Goal: Task Accomplishment & Management: Manage account settings

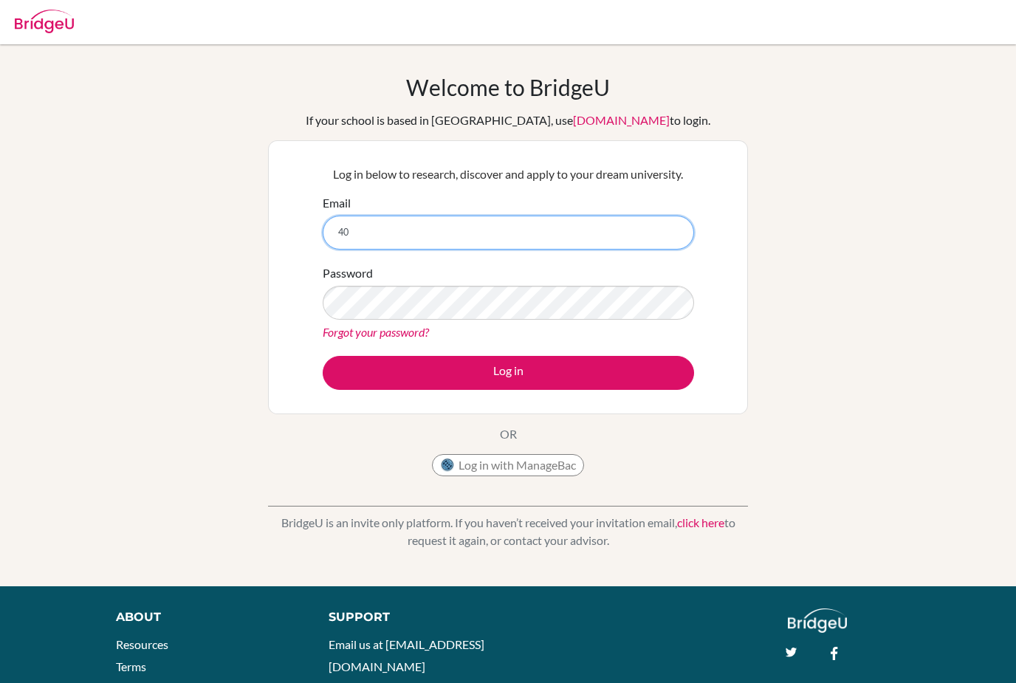
type input "4"
click at [612, 233] on input "Email" at bounding box center [509, 233] width 372 height 34
paste input "[EMAIL_ADDRESS][DOMAIN_NAME]"
type input "[EMAIL_ADDRESS][DOMAIN_NAME]"
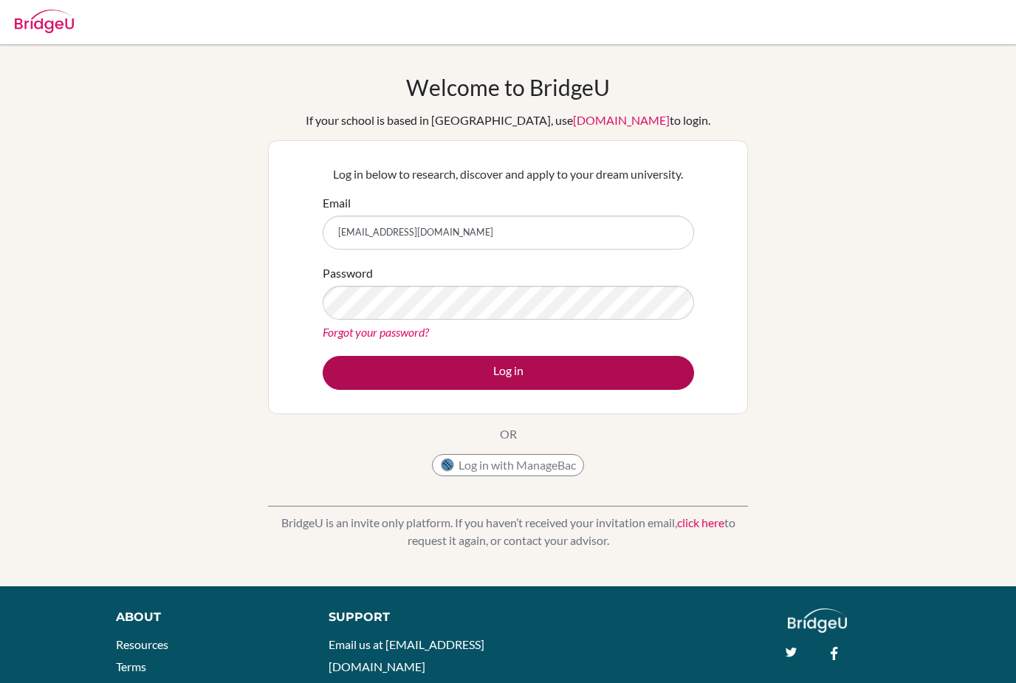
click at [386, 375] on button "Log in" at bounding box center [509, 373] width 372 height 34
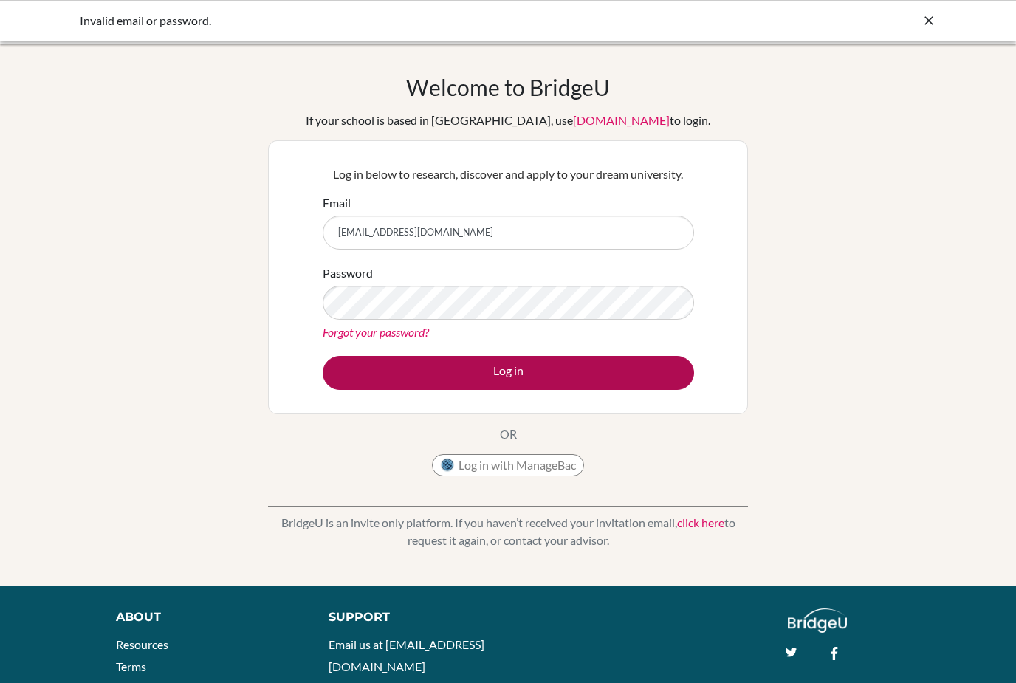
click at [367, 374] on button "Log in" at bounding box center [509, 373] width 372 height 34
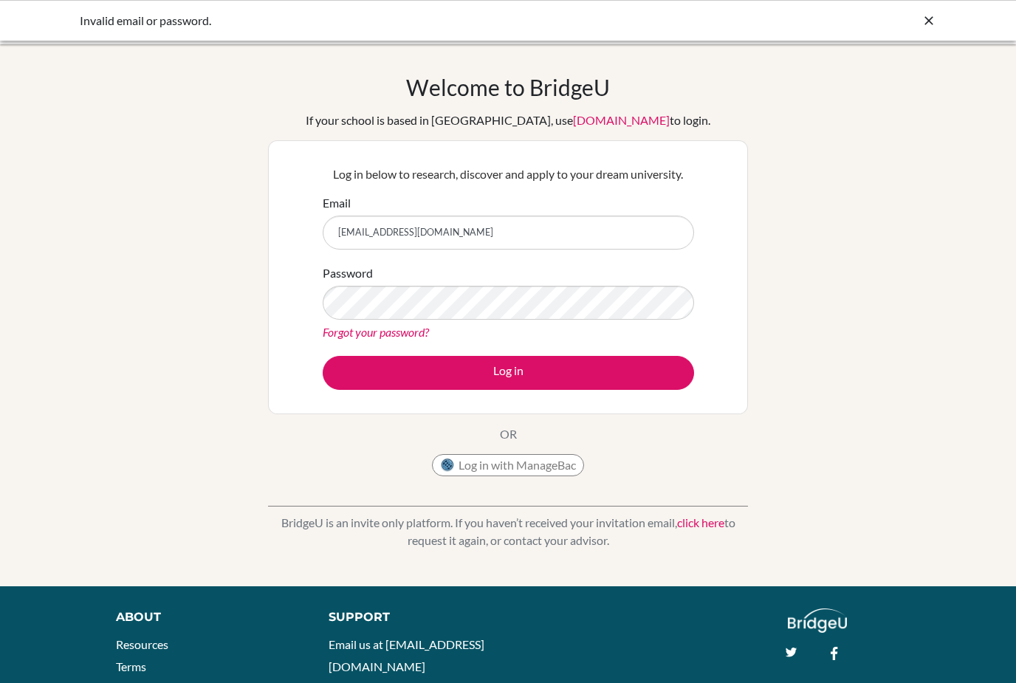
click at [508, 372] on button "Log in" at bounding box center [509, 373] width 372 height 34
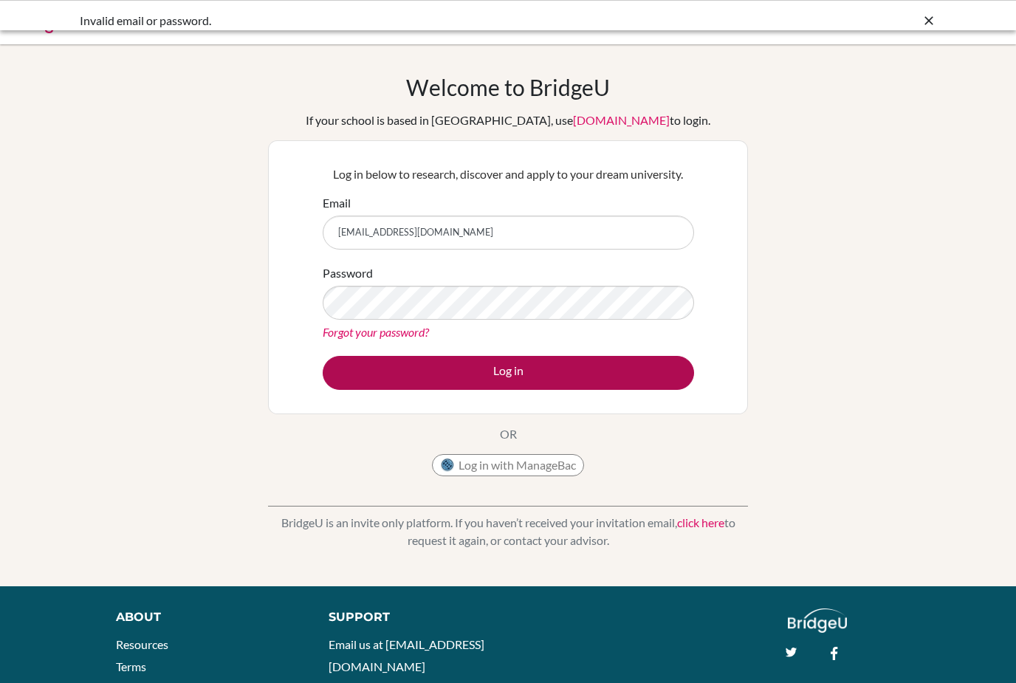
click at [403, 369] on button "Log in" at bounding box center [509, 373] width 372 height 34
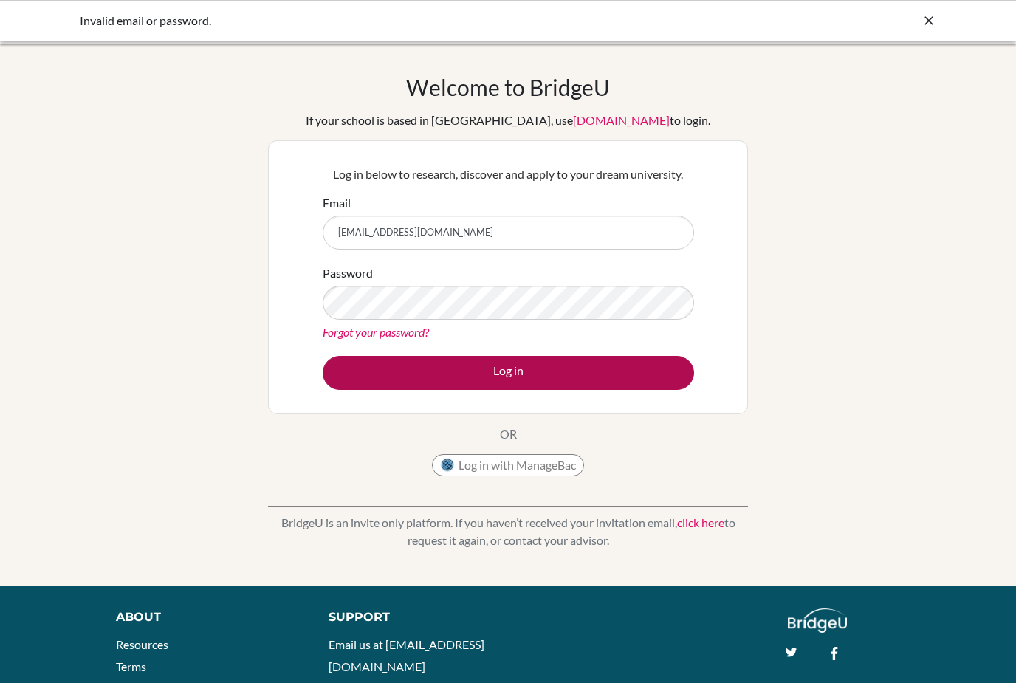
click at [642, 372] on button "Log in" at bounding box center [509, 373] width 372 height 34
click at [496, 372] on button "Log in" at bounding box center [509, 373] width 372 height 34
click at [582, 374] on button "Log in" at bounding box center [509, 373] width 372 height 34
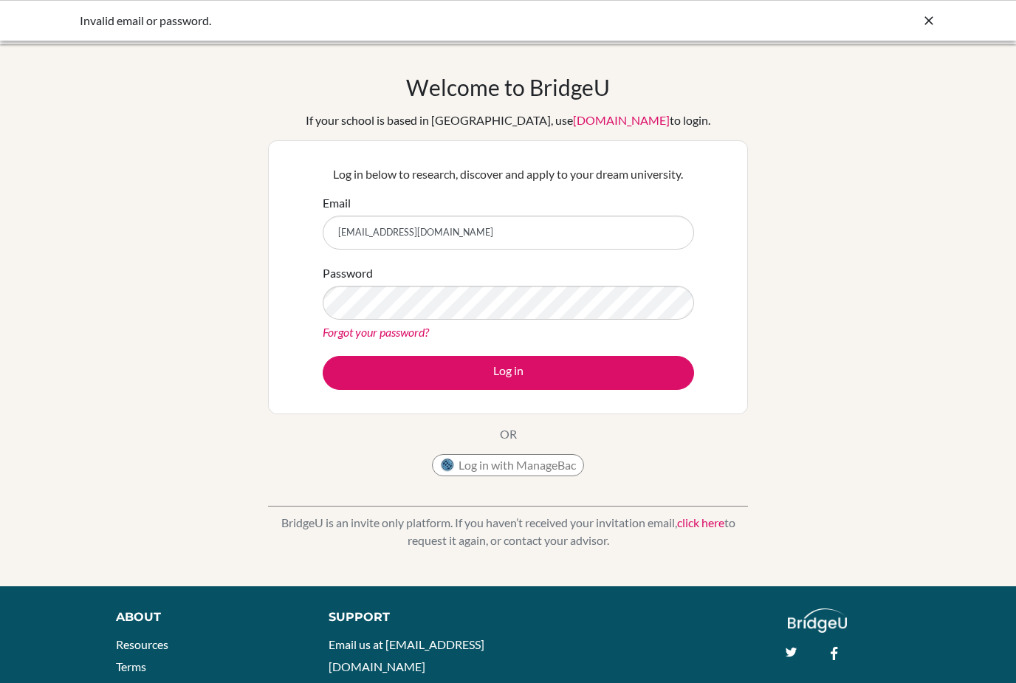
click at [386, 331] on link "Forgot your password?" at bounding box center [376, 332] width 106 height 14
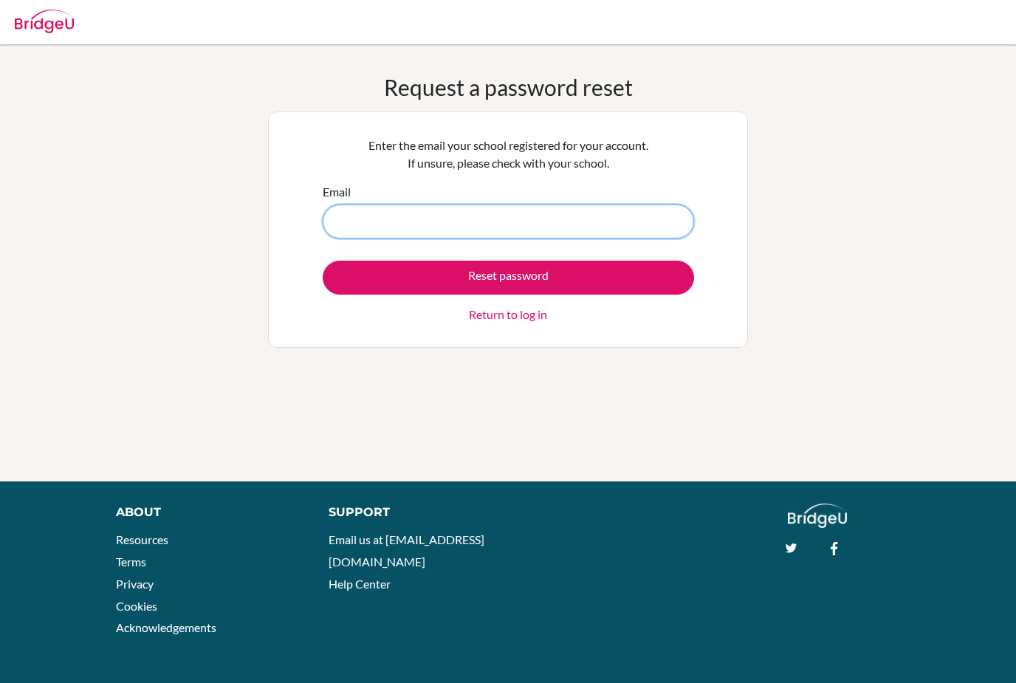
click at [369, 234] on input "Email" at bounding box center [509, 222] width 372 height 34
click at [356, 208] on input "Email" at bounding box center [509, 222] width 372 height 34
paste input "[EMAIL_ADDRESS][DOMAIN_NAME]"
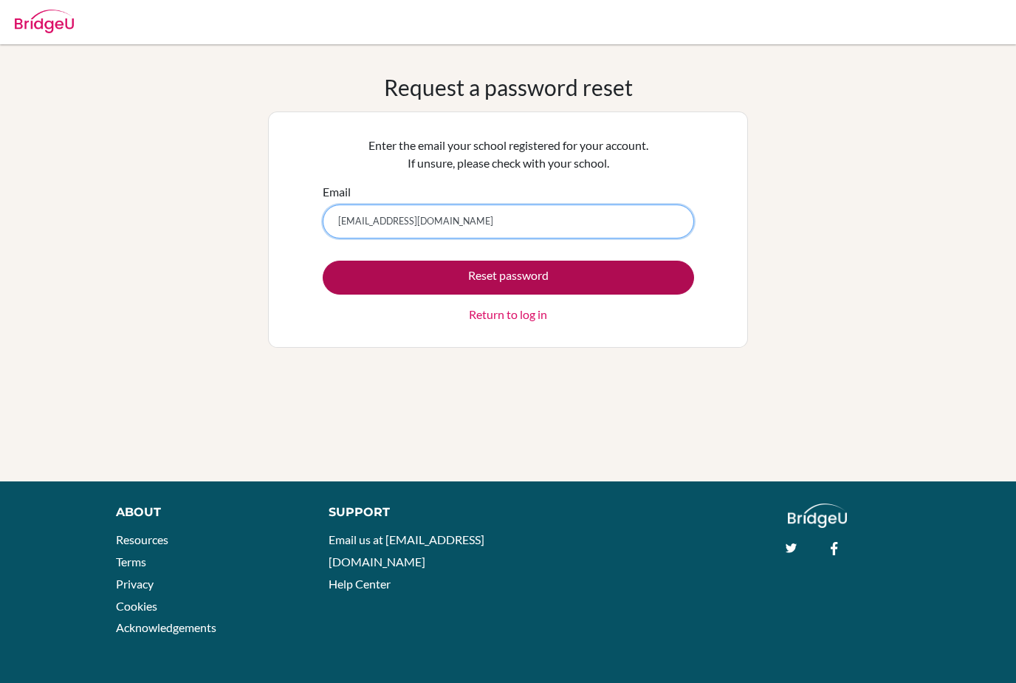
type input "[EMAIL_ADDRESS][DOMAIN_NAME]"
click at [338, 269] on button "Reset password" at bounding box center [509, 278] width 372 height 34
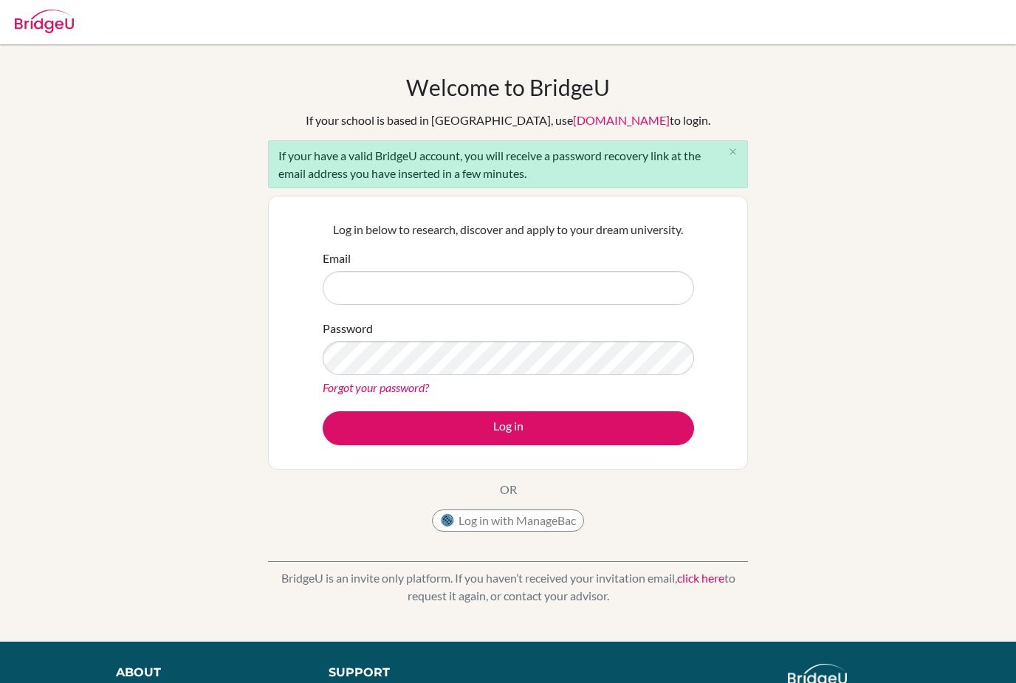
click at [372, 295] on input "Email" at bounding box center [509, 288] width 372 height 34
type input "[EMAIL_ADDRESS][DOMAIN_NAME]"
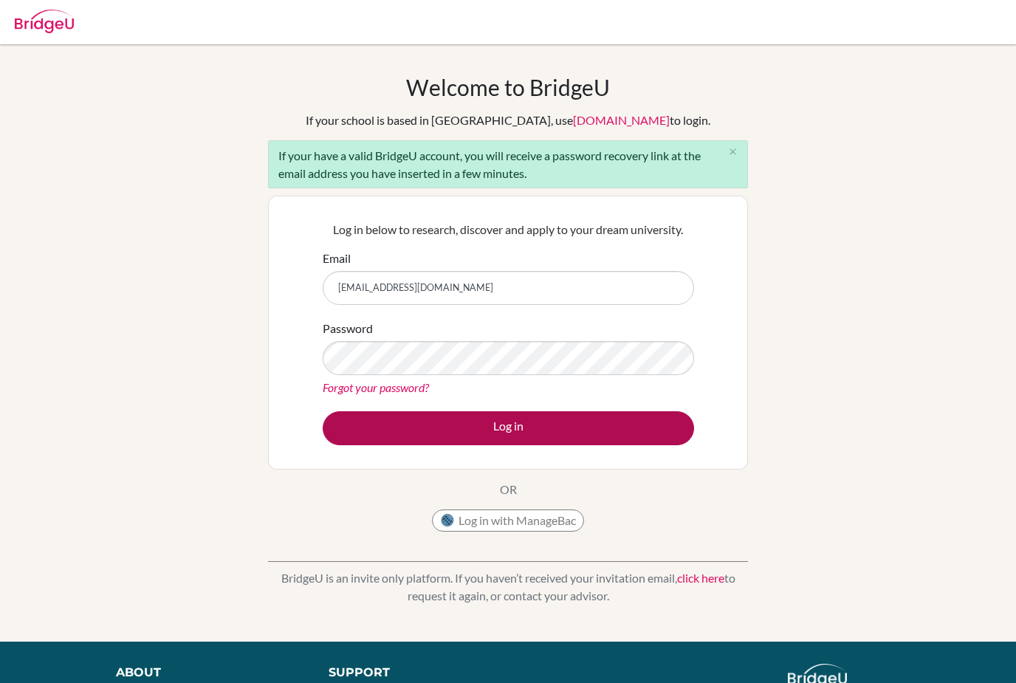
click at [394, 423] on button "Log in" at bounding box center [509, 428] width 372 height 34
